Goal: Information Seeking & Learning: Learn about a topic

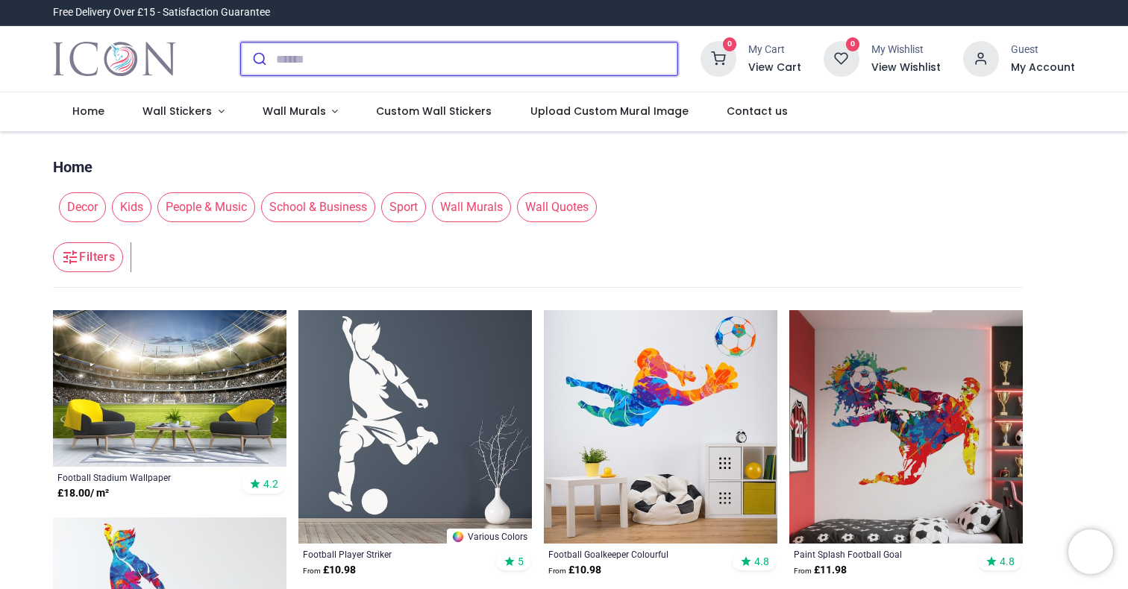
click at [322, 60] on input "search" at bounding box center [476, 59] width 401 height 33
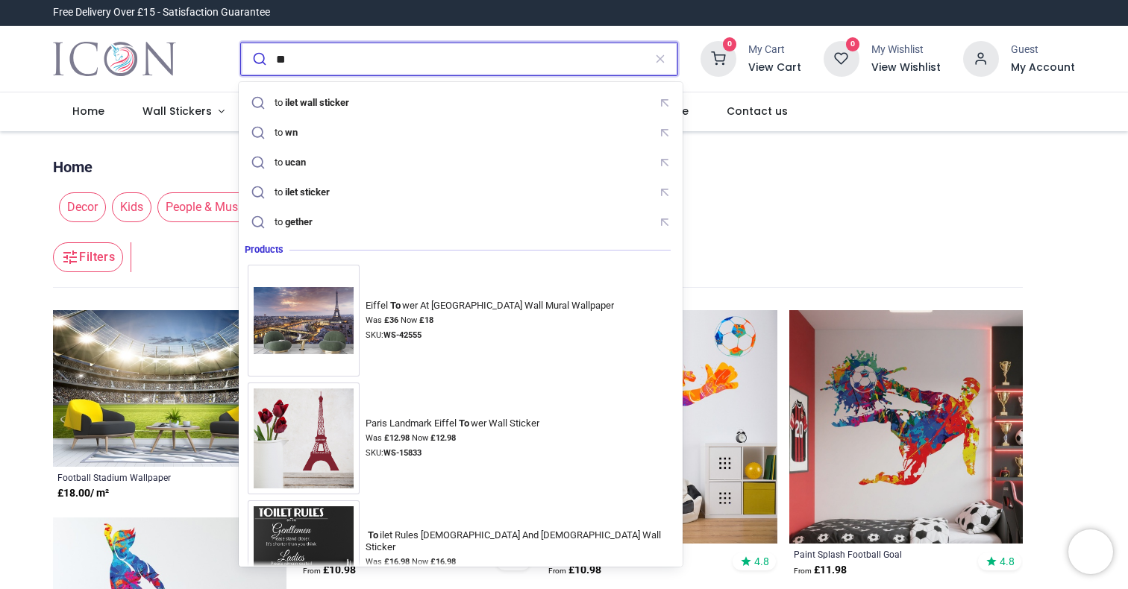
type input "*"
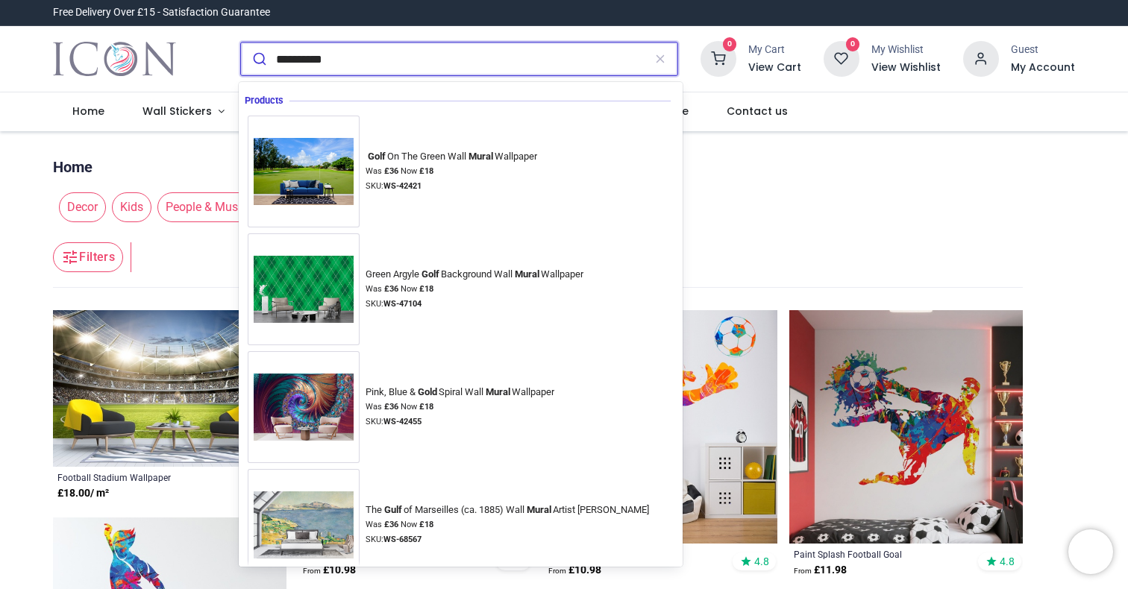
type input "**********"
click at [257, 59] on button "submit" at bounding box center [258, 59] width 35 height 33
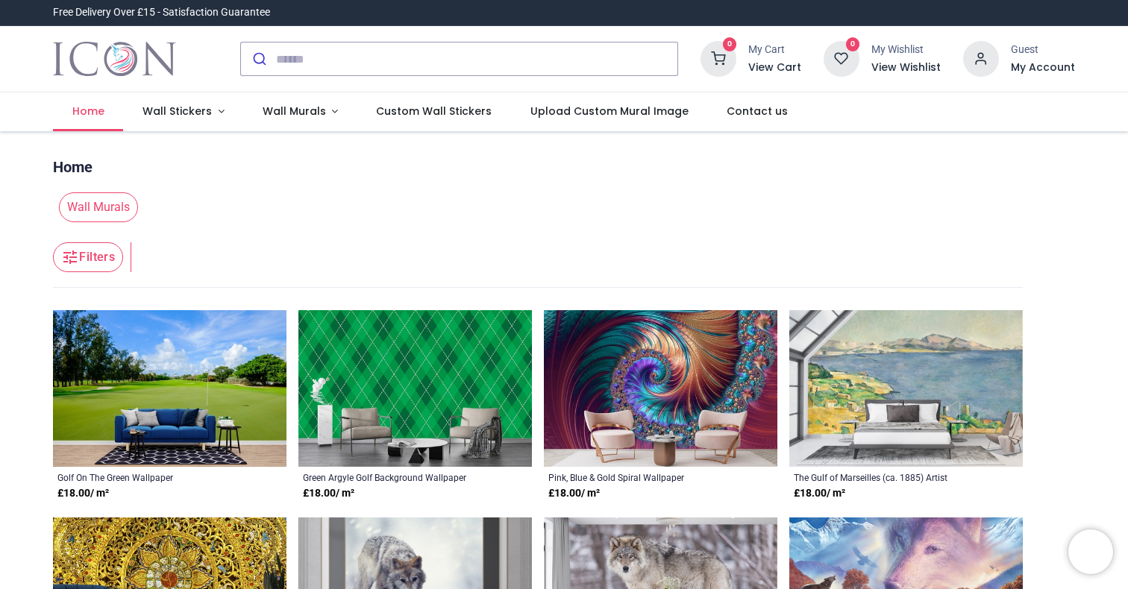
click at [93, 109] on span "Home" at bounding box center [88, 111] width 32 height 15
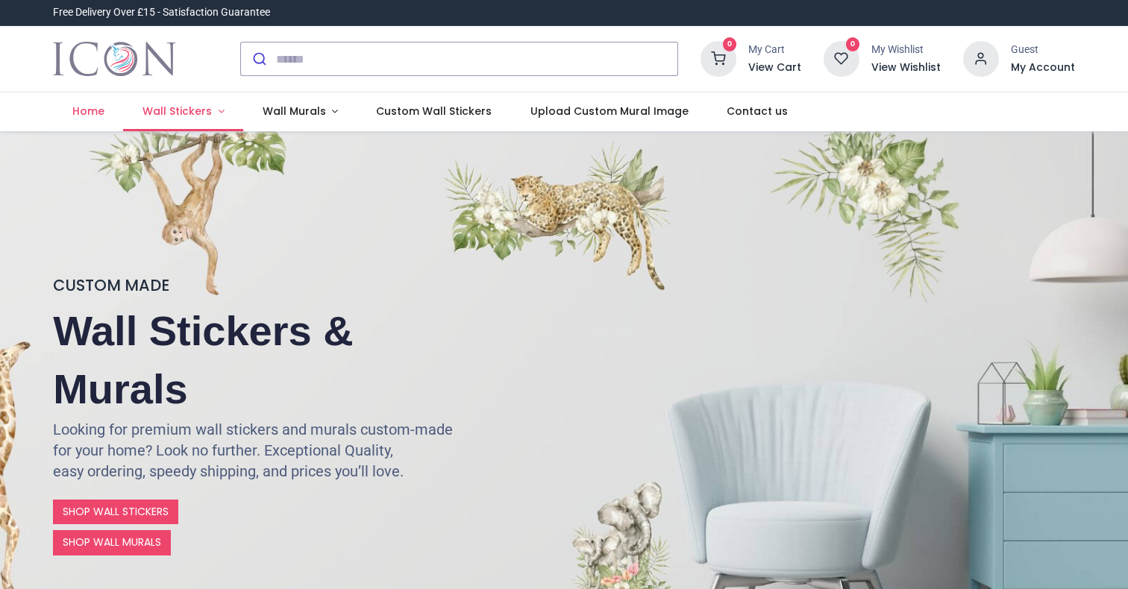
click at [192, 115] on span "Wall Stickers" at bounding box center [176, 111] width 69 height 15
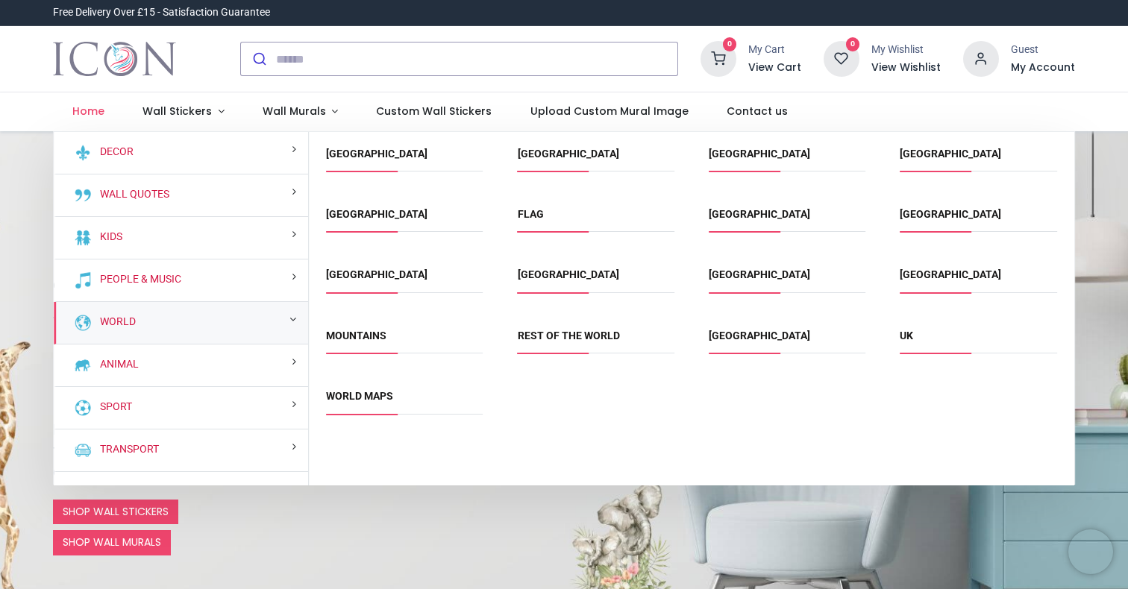
scroll to position [48, 0]
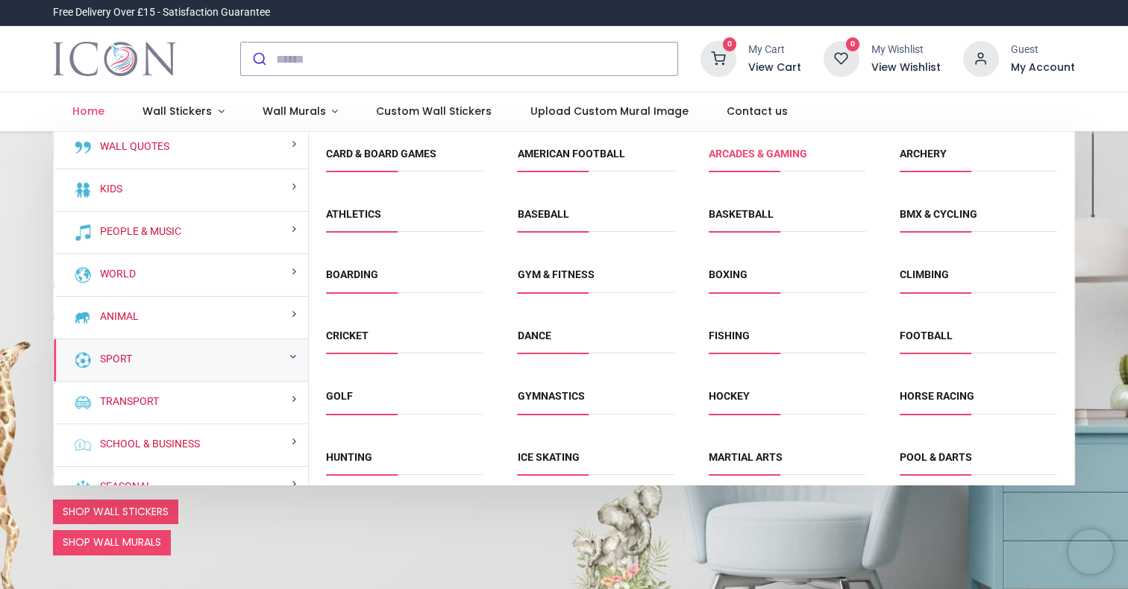
click at [752, 156] on link "Arcades & Gaming" at bounding box center [757, 154] width 98 height 12
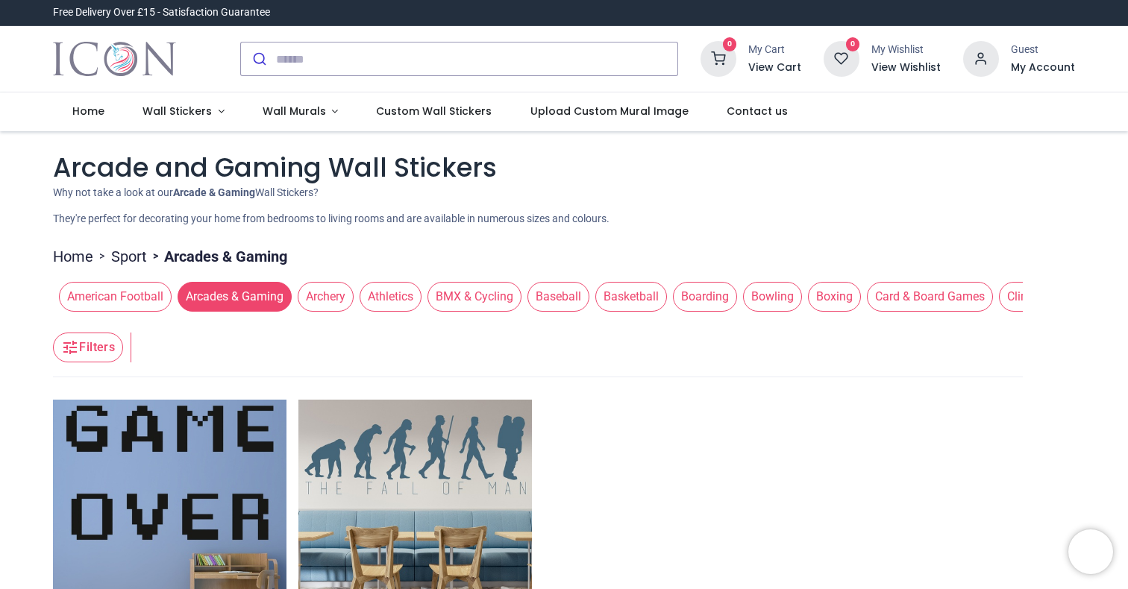
click at [337, 298] on span "Archery" at bounding box center [326, 297] width 56 height 30
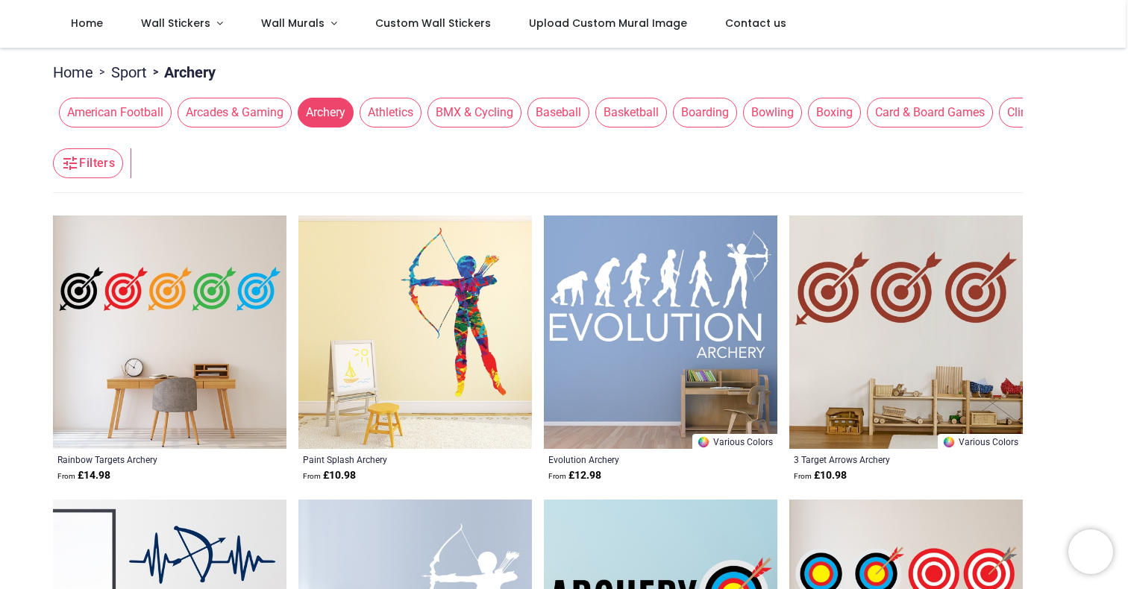
scroll to position [87, 0]
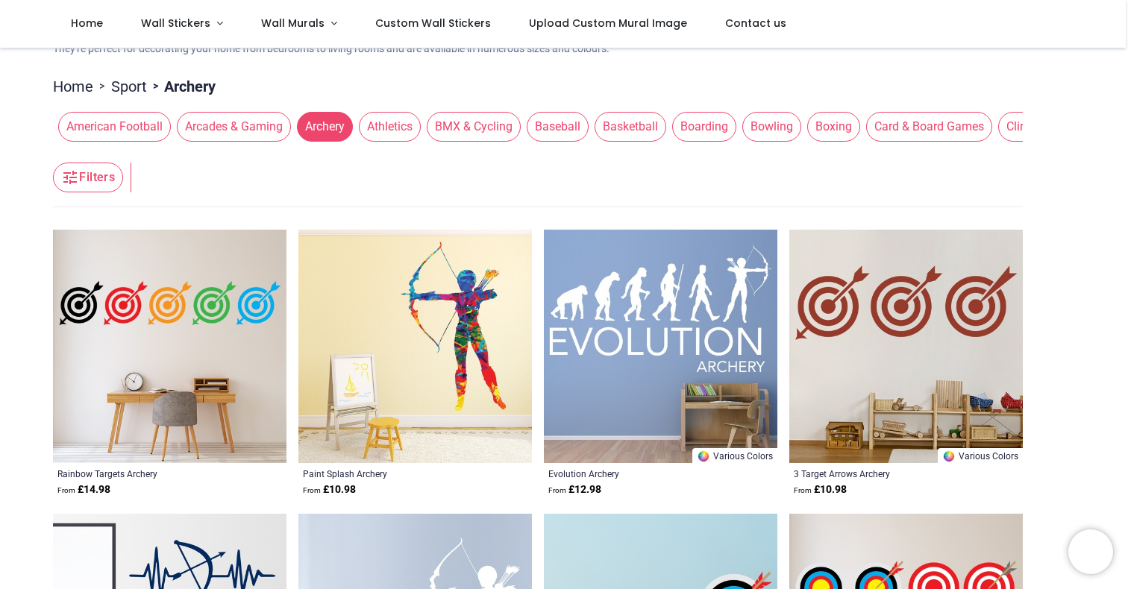
click at [142, 139] on span "American Football" at bounding box center [114, 127] width 113 height 30
click at [137, 122] on span "American Football" at bounding box center [114, 127] width 113 height 30
click at [143, 129] on span "American Football" at bounding box center [113, 127] width 113 height 30
click at [145, 126] on span "American Football" at bounding box center [113, 127] width 113 height 30
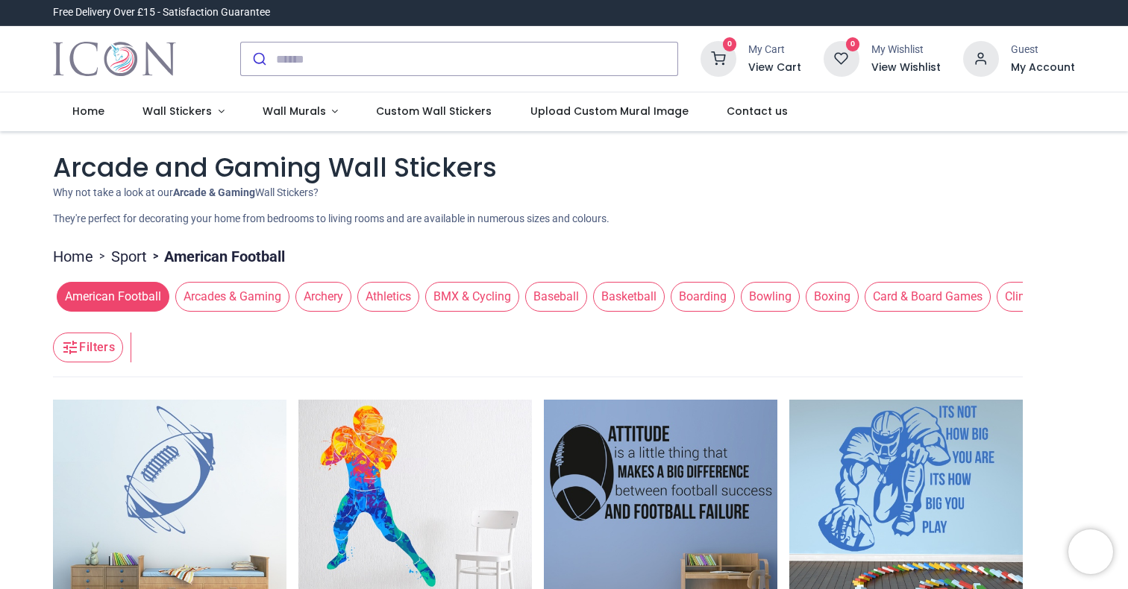
click at [407, 298] on span "Athletics" at bounding box center [388, 297] width 62 height 30
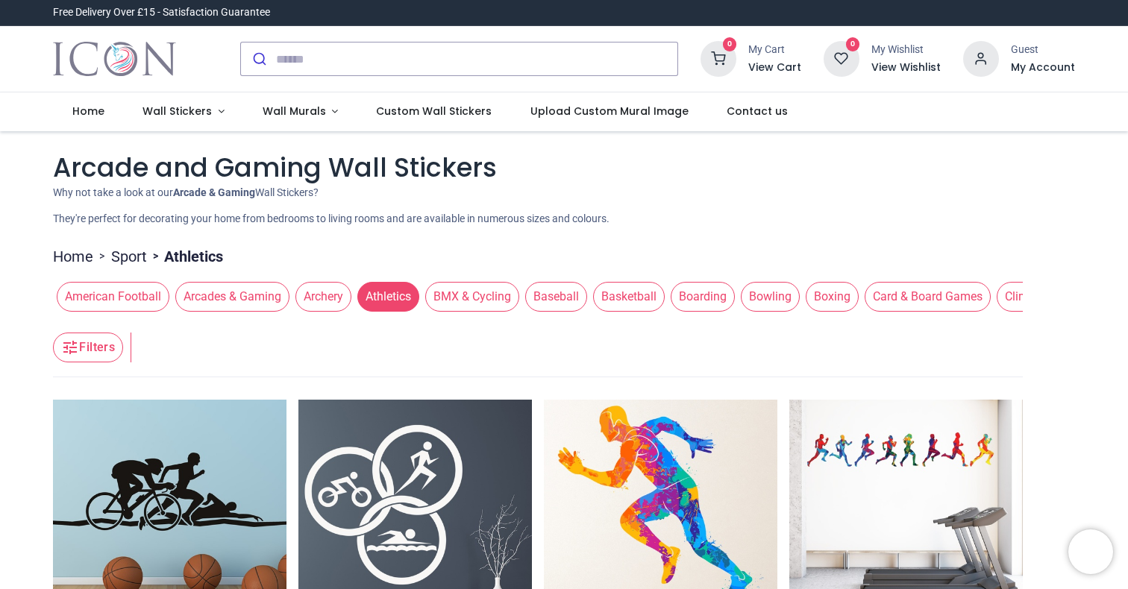
click at [470, 298] on span "BMX & Cycling" at bounding box center [472, 297] width 94 height 30
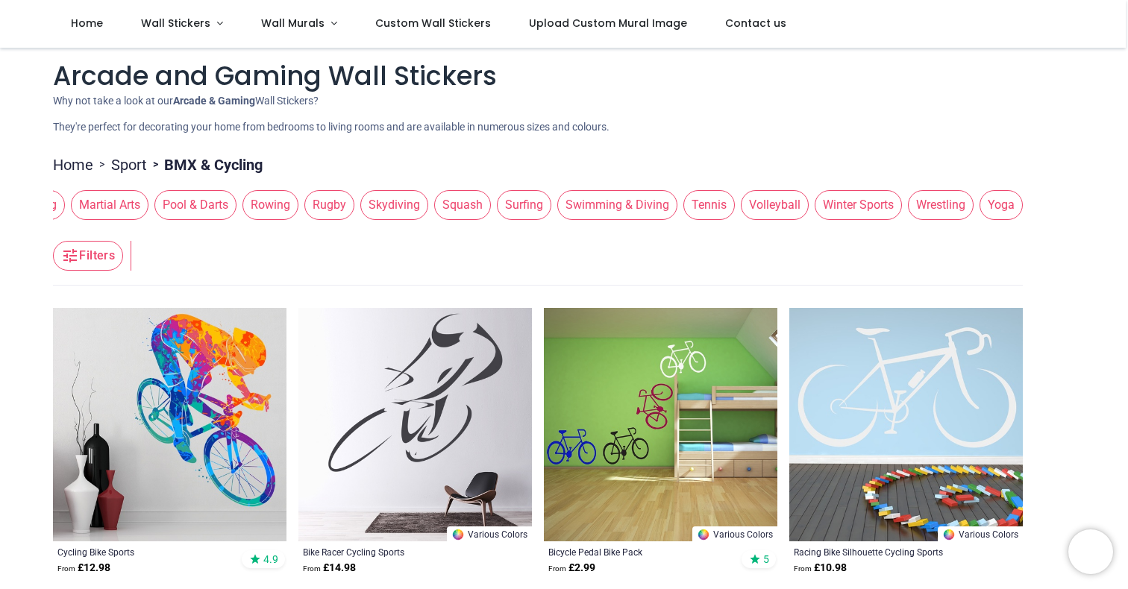
scroll to position [12, 0]
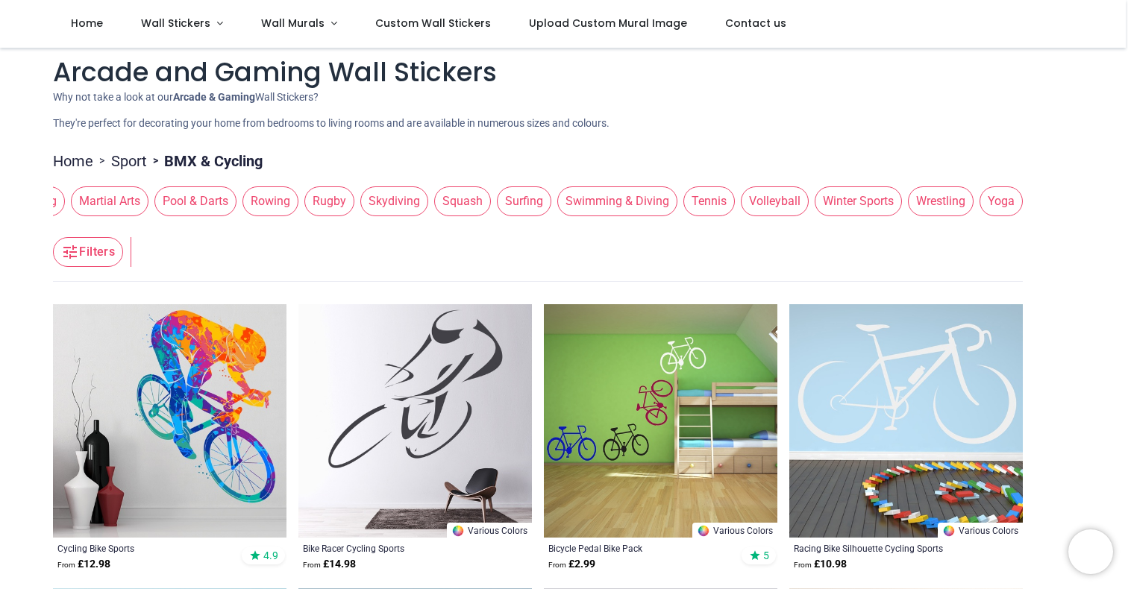
click at [705, 210] on span "Tennis" at bounding box center [708, 201] width 51 height 30
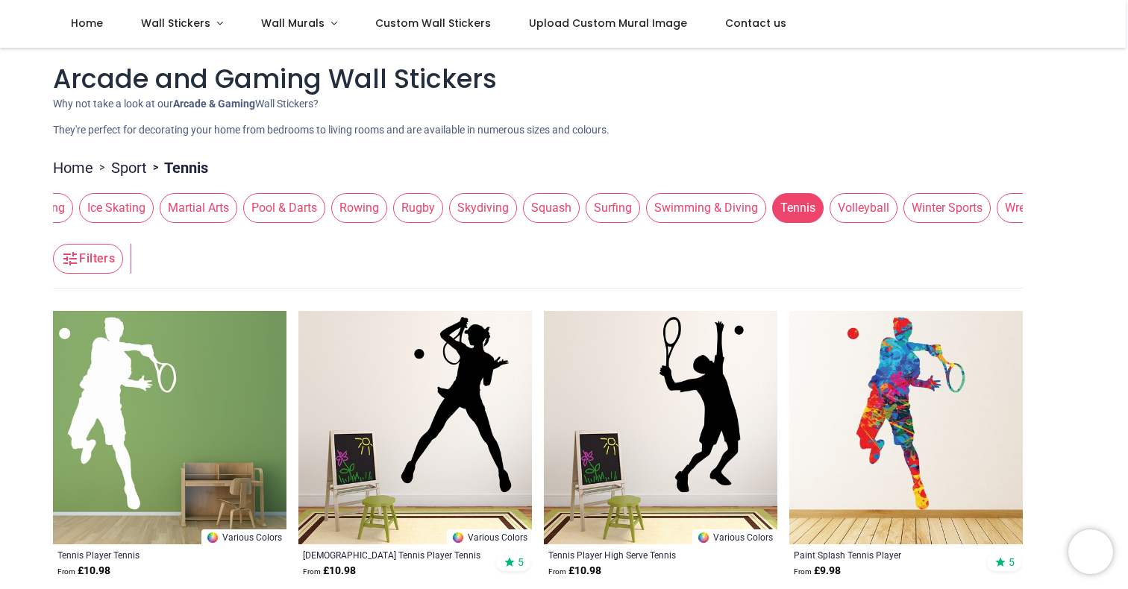
scroll to position [0, 1568]
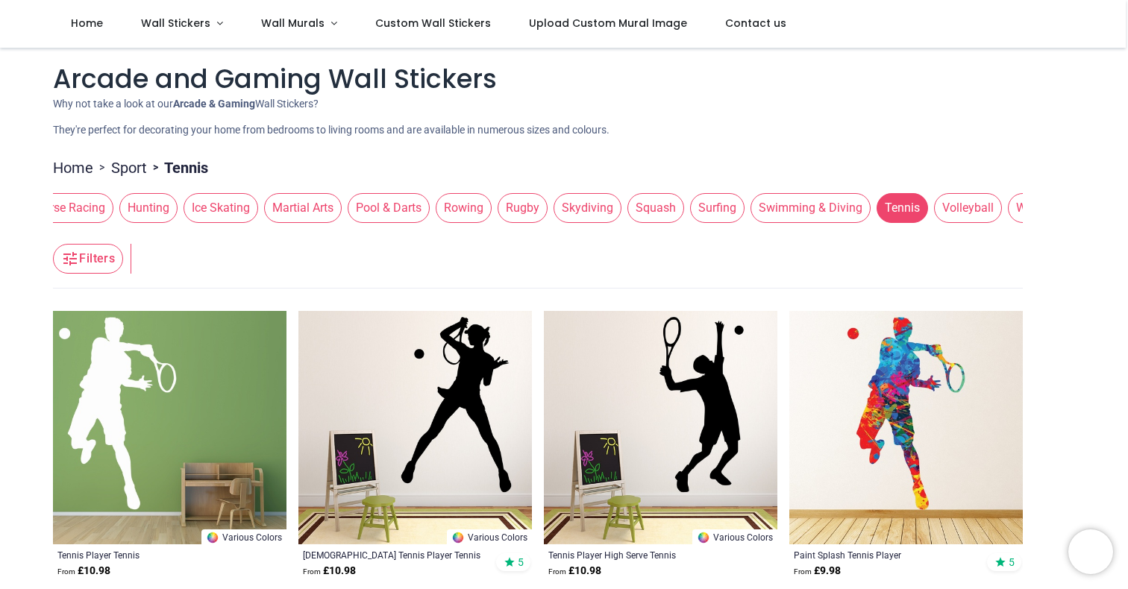
click at [544, 211] on span "Rugby" at bounding box center [522, 208] width 50 height 30
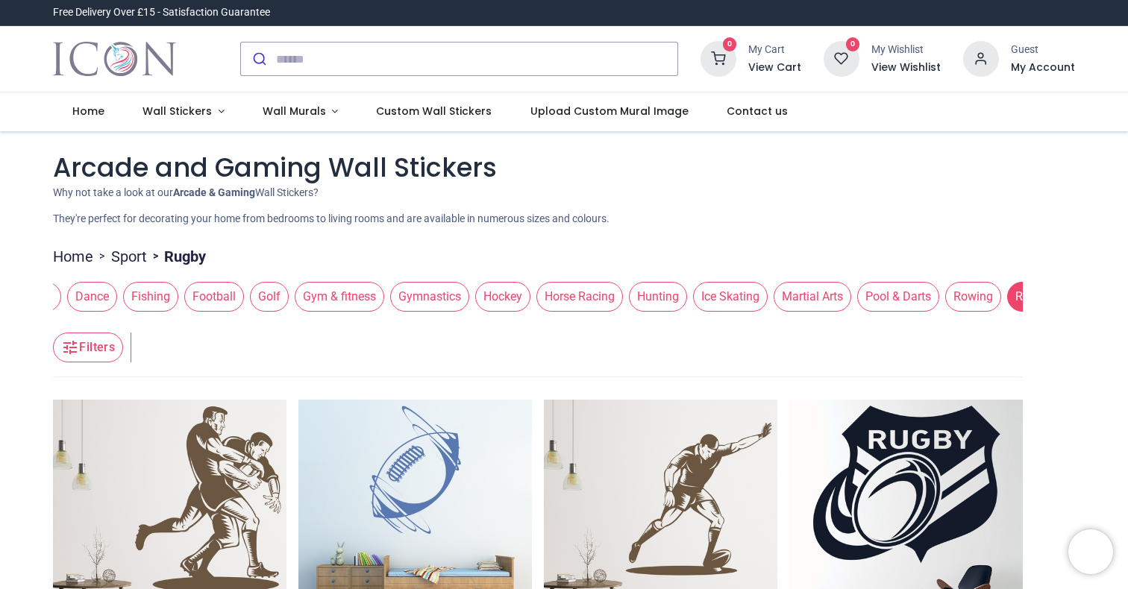
scroll to position [0, 1024]
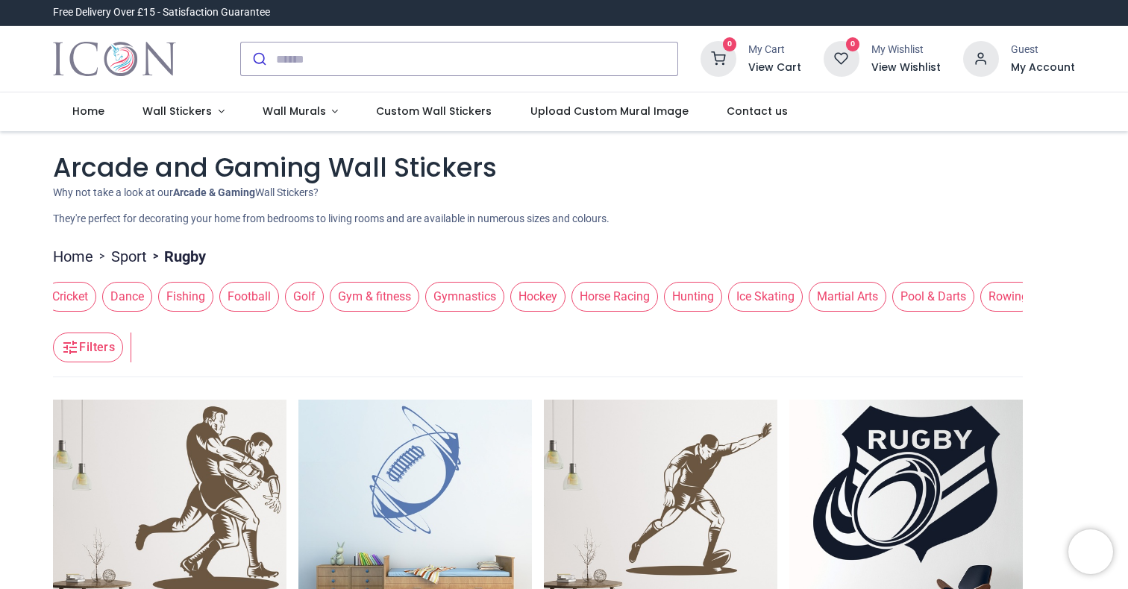
click at [352, 300] on span "Gym & fitness" at bounding box center [374, 297] width 89 height 30
click at [324, 299] on span "Golf" at bounding box center [304, 297] width 39 height 30
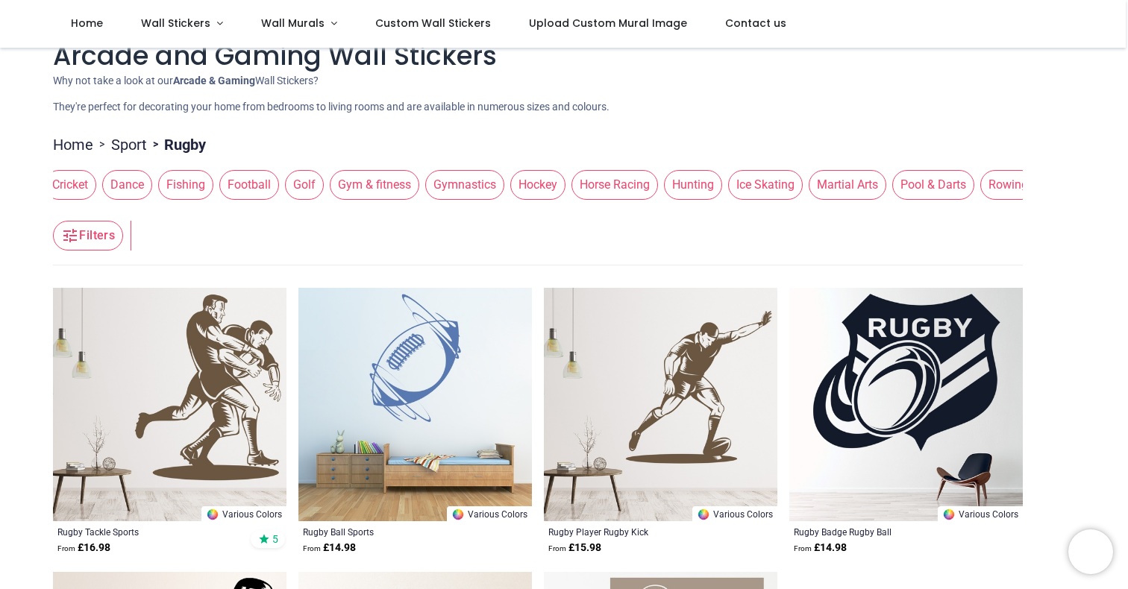
scroll to position [35, 0]
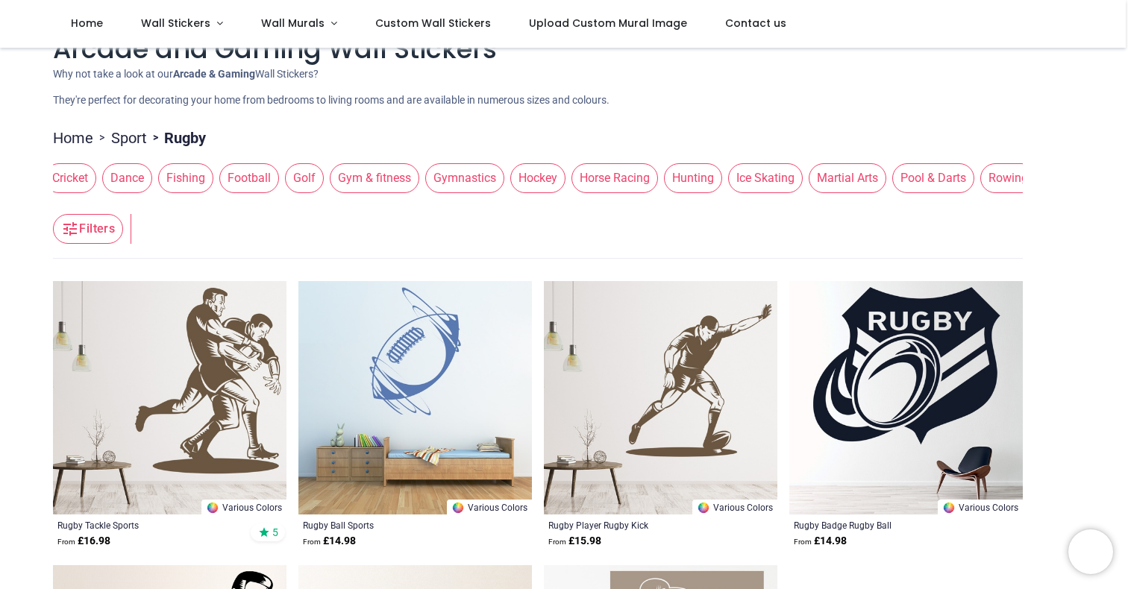
click at [318, 187] on span "Golf" at bounding box center [304, 178] width 39 height 30
click at [324, 178] on span "Golf" at bounding box center [304, 178] width 39 height 30
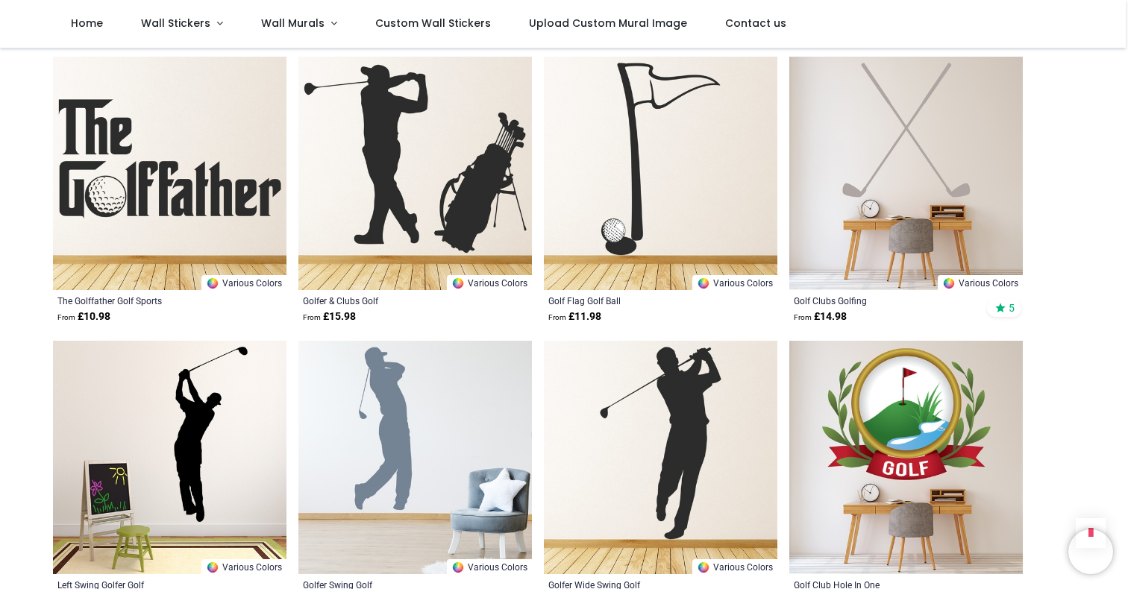
scroll to position [826, 0]
